Goal: Find specific page/section: Find specific page/section

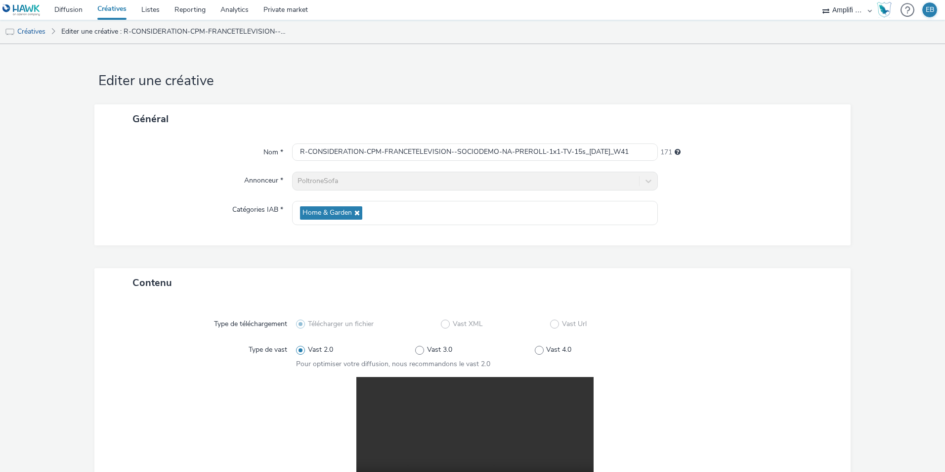
select select "d57a0b46-ef33-4938-977b-e6d07593e41f"
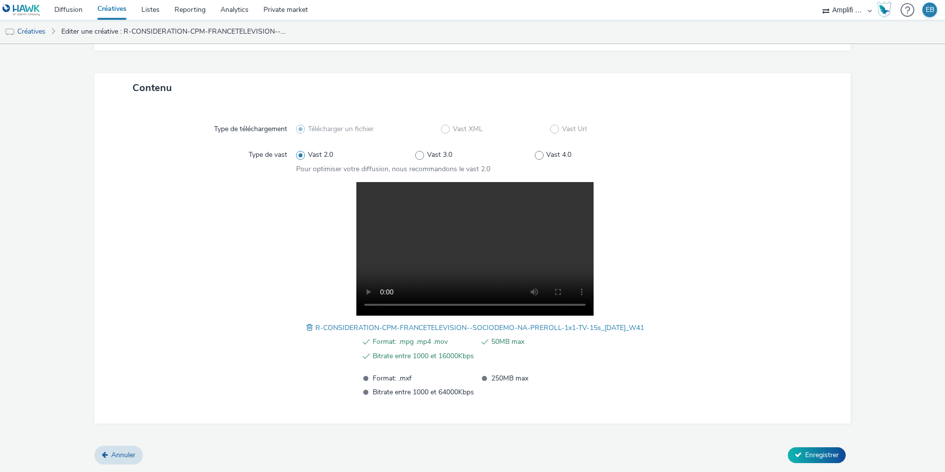
scroll to position [205, 0]
click at [64, 11] on link "Diffusion" at bounding box center [68, 10] width 43 height 20
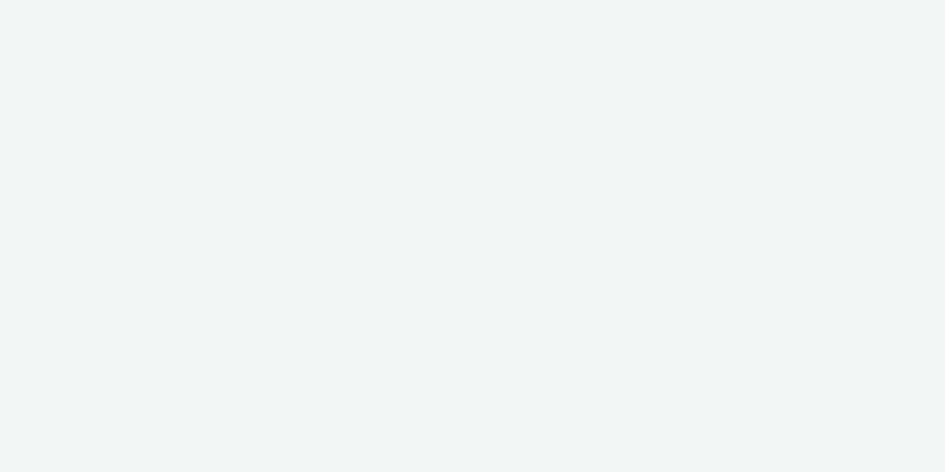
select select "d57a0b46-ef33-4938-977b-e6d07593e41f"
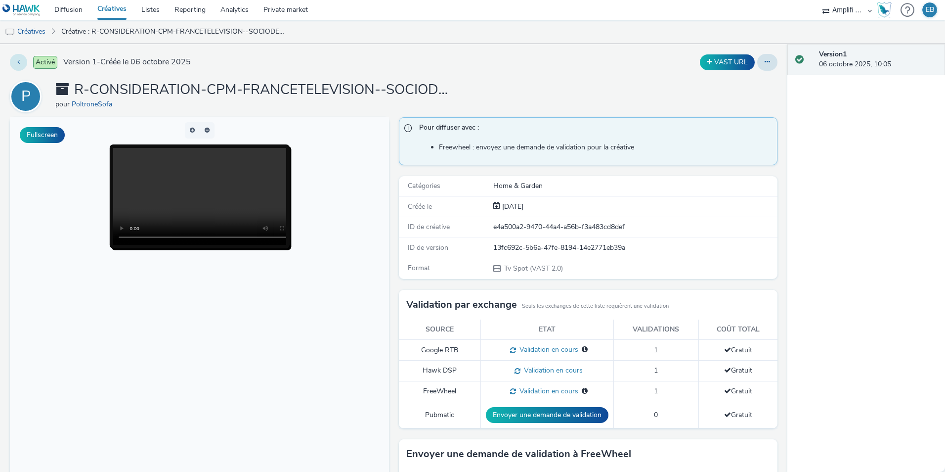
click at [18, 68] on button at bounding box center [18, 62] width 17 height 17
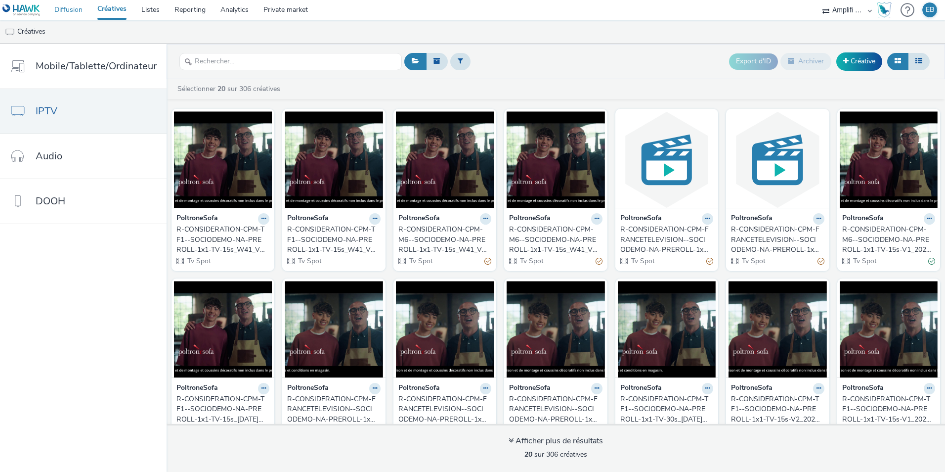
click at [73, 14] on link "Diffusion" at bounding box center [68, 10] width 43 height 20
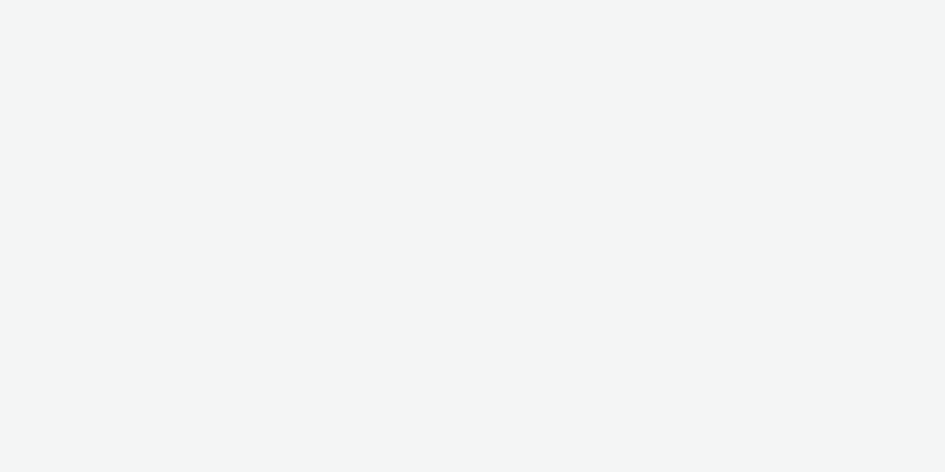
select select "d57a0b46-ef33-4938-977b-e6d07593e41f"
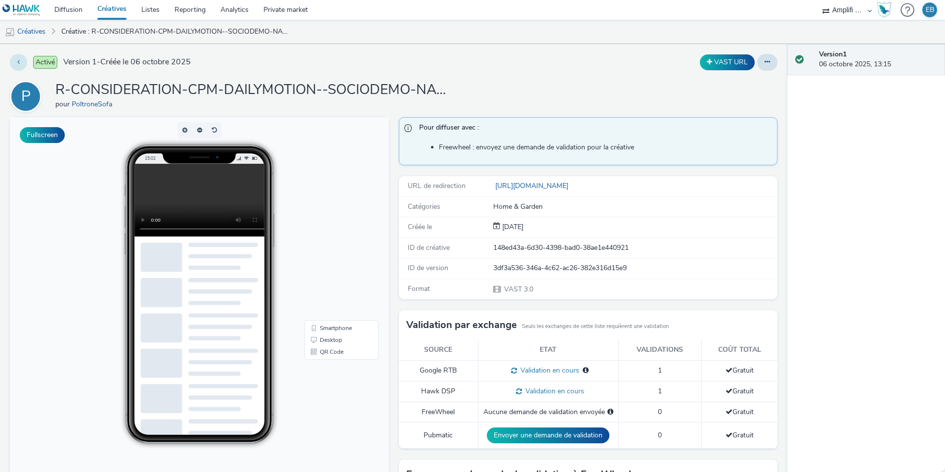
click at [16, 62] on button at bounding box center [18, 62] width 17 height 17
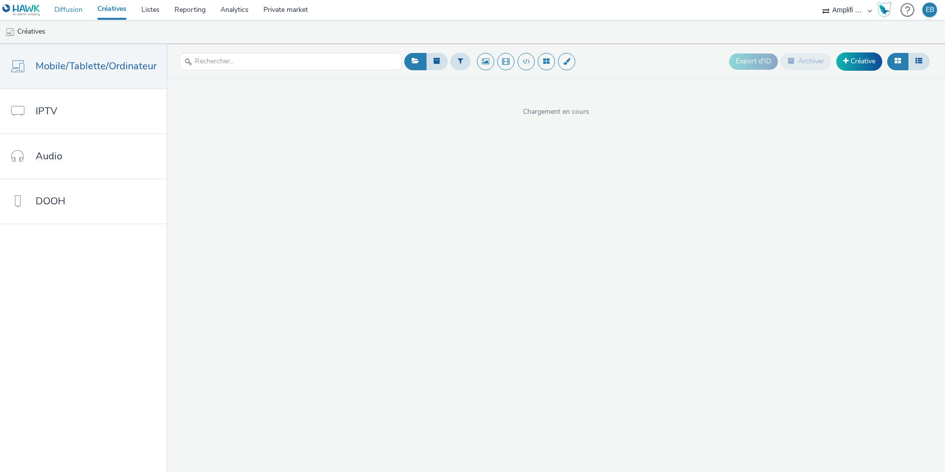
click at [76, 10] on link "Diffusion" at bounding box center [68, 10] width 43 height 20
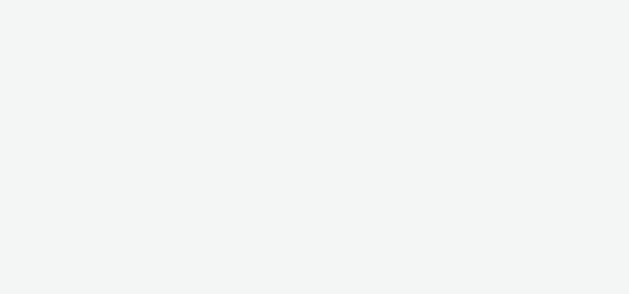
select select "d57a0b46-ef33-4938-977b-e6d07593e41f"
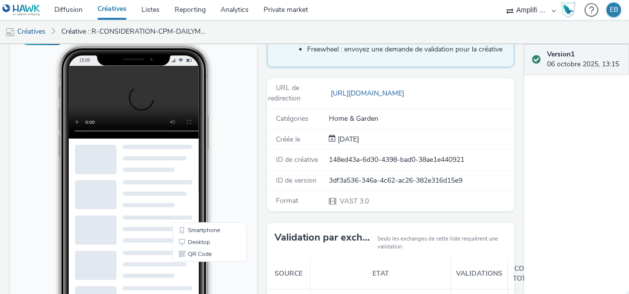
scroll to position [99, 0]
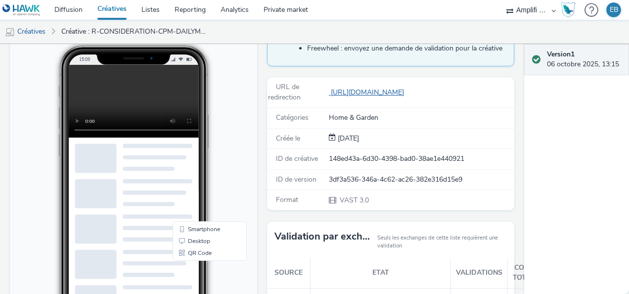
click at [394, 95] on link "https://www.poltronesofa.com/fr-FR/promotions?utm_source=olv_Carat&utm_medium=D…" at bounding box center [368, 92] width 79 height 9
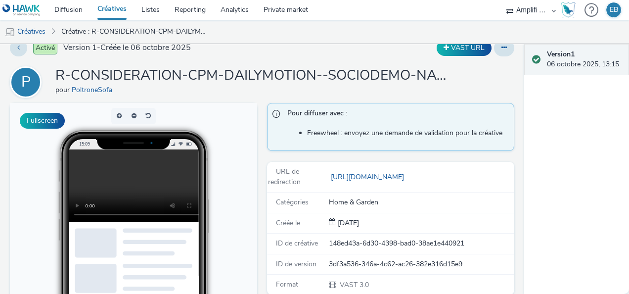
scroll to position [0, 0]
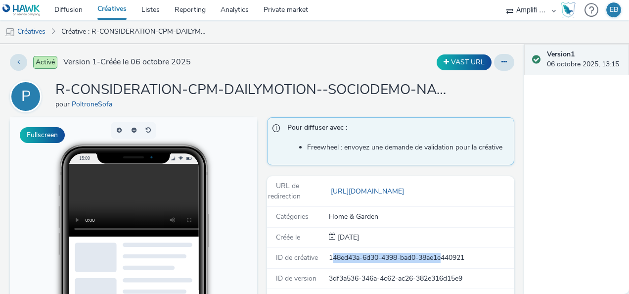
drag, startPoint x: 327, startPoint y: 253, endPoint x: 439, endPoint y: 253, distance: 111.7
click at [439, 253] on div "148ed43a-6d30-4398-bad0-38ae1e440921" at bounding box center [421, 258] width 184 height 10
